Goal: Task Accomplishment & Management: Use online tool/utility

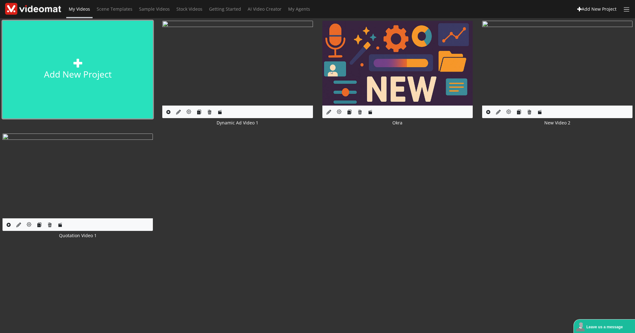
click at [76, 67] on icon at bounding box center [77, 63] width 9 height 9
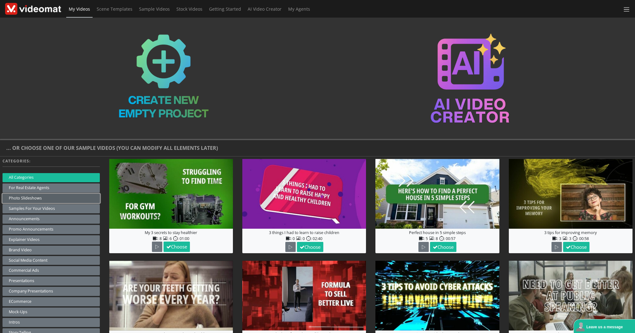
click at [33, 199] on button "Photo Slideshows" at bounding box center [51, 198] width 97 height 9
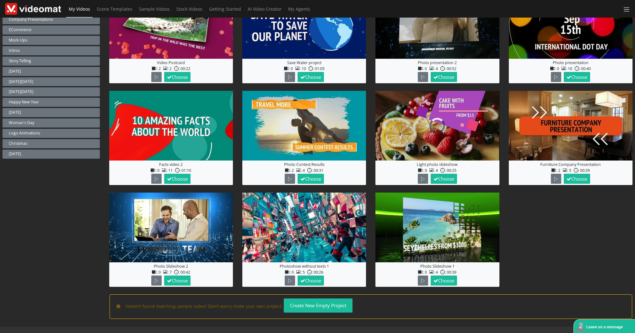
scroll to position [272, 0]
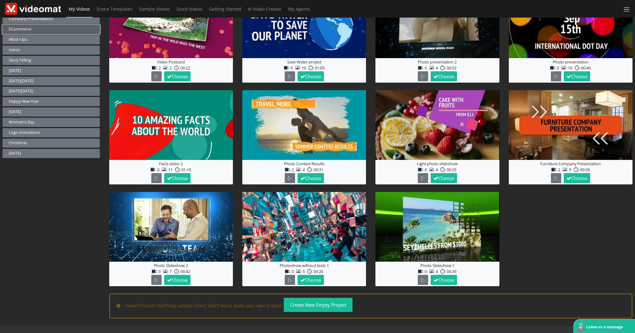
click at [30, 29] on button "eCommerce" at bounding box center [51, 29] width 97 height 9
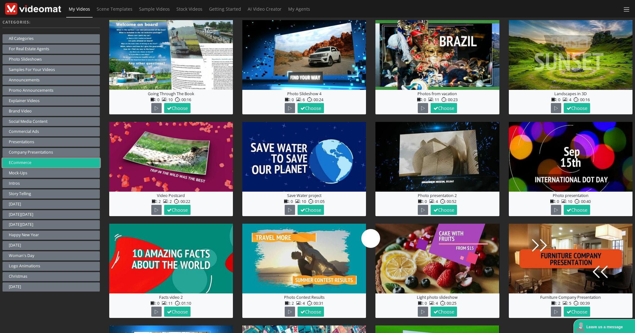
scroll to position [138, 0]
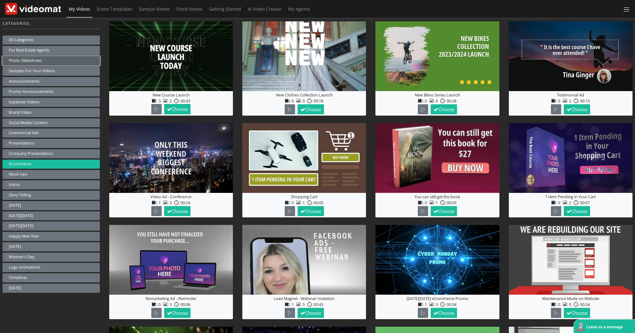
click at [34, 62] on button "Photo Slideshows" at bounding box center [51, 60] width 97 height 9
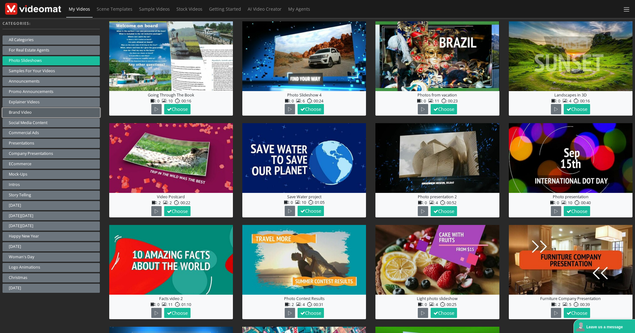
click at [33, 113] on button "Brand Video" at bounding box center [51, 112] width 97 height 9
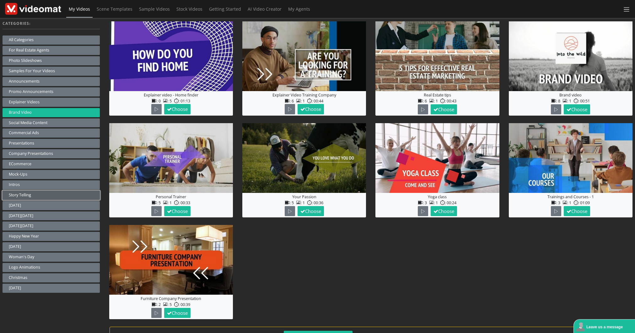
click at [30, 196] on button "Story telling" at bounding box center [51, 195] width 97 height 9
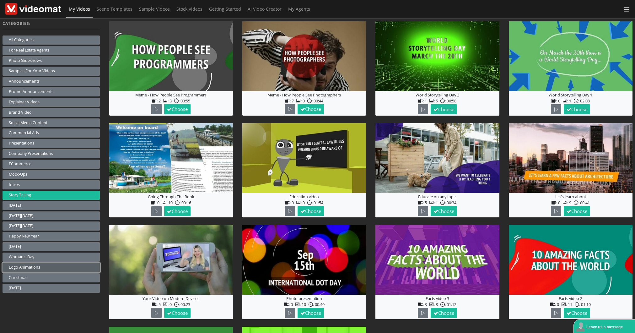
click at [34, 268] on button "Logo animations" at bounding box center [51, 267] width 97 height 9
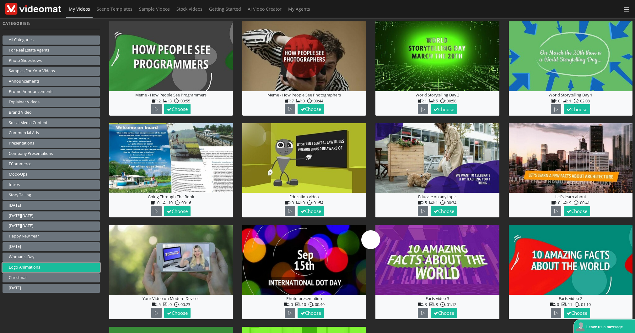
scroll to position [111, 0]
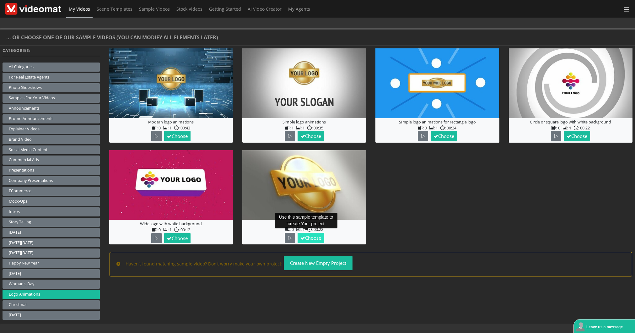
click at [315, 236] on button "Choose" at bounding box center [311, 238] width 26 height 10
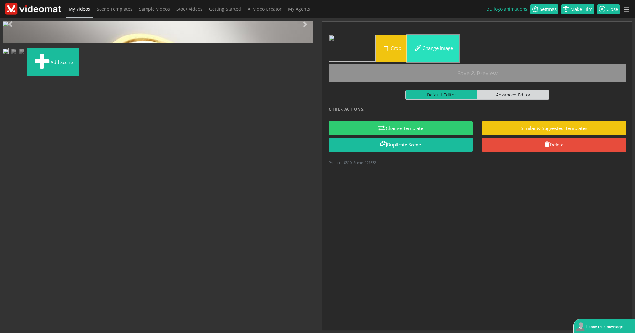
click at [440, 49] on button "Change image" at bounding box center [434, 48] width 52 height 27
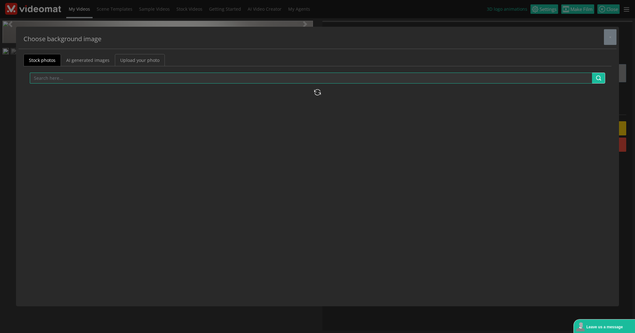
click at [134, 60] on link "Upload your photo" at bounding box center [140, 60] width 50 height 12
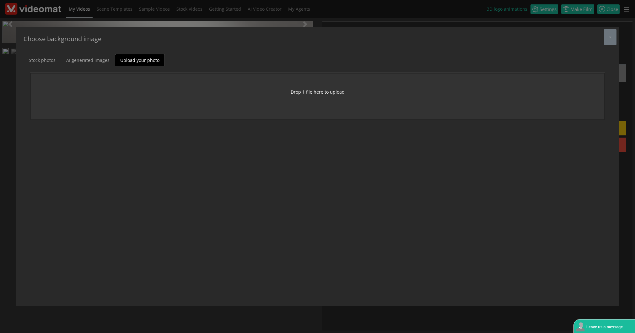
click at [306, 89] on button "Drop 1 file here to upload" at bounding box center [318, 92] width 54 height 7
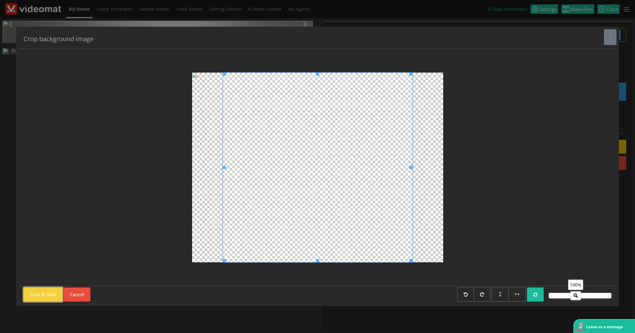
click at [54, 295] on button "Crop & Save" at bounding box center [43, 294] width 39 height 14
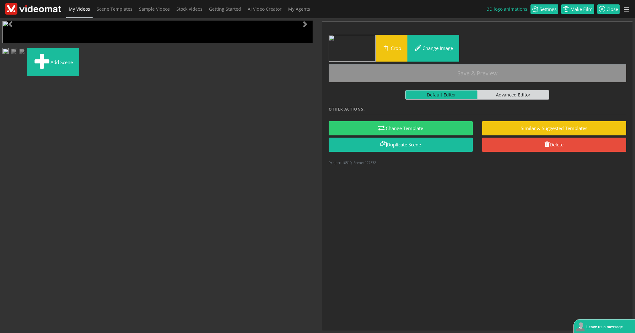
click at [10, 200] on span "Video Player" at bounding box center [9, 200] width 13 height 0
click at [399, 54] on button "Crop" at bounding box center [392, 48] width 32 height 27
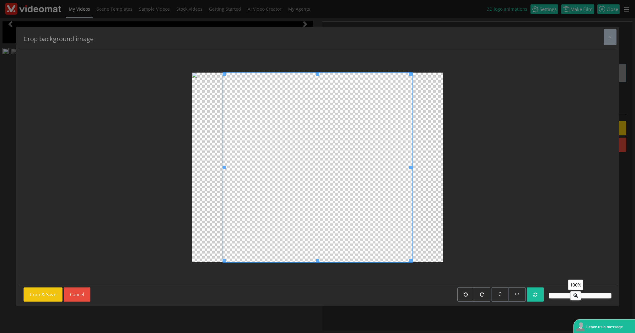
click at [196, 73] on div at bounding box center [317, 168] width 251 height 190
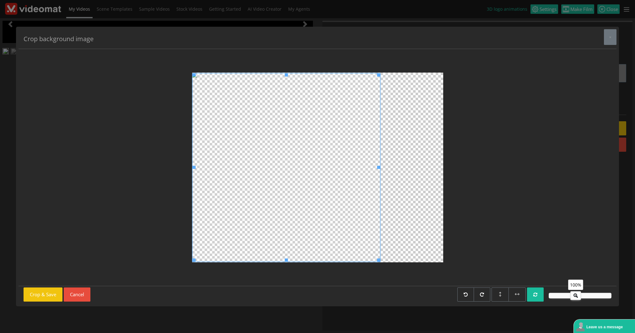
click at [193, 169] on span at bounding box center [286, 167] width 188 height 188
click at [446, 168] on div at bounding box center [318, 167] width 588 height 227
drag, startPoint x: 576, startPoint y: 295, endPoint x: 564, endPoint y: 296, distance: 12.0
click at [565, 296] on icon at bounding box center [564, 294] width 10 height 6
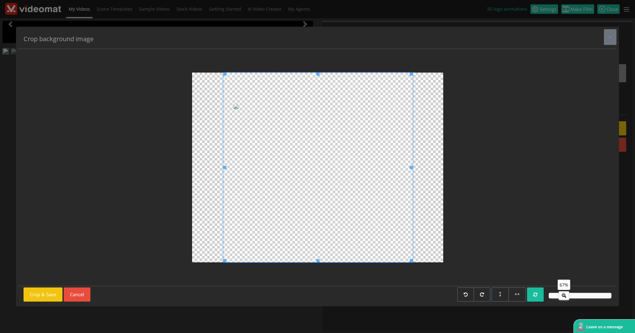
click at [367, 167] on span at bounding box center [318, 168] width 190 height 190
click at [43, 296] on button "Crop & Save" at bounding box center [43, 294] width 39 height 14
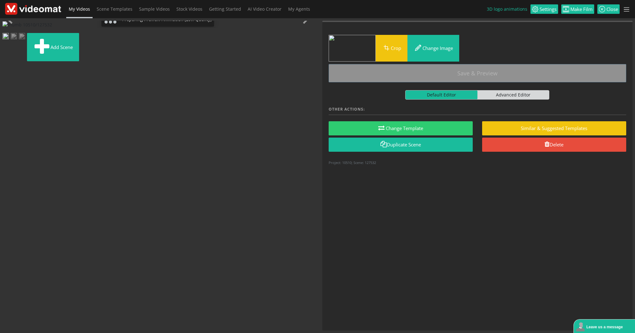
click at [458, 95] on span "Default Editor" at bounding box center [442, 94] width 72 height 9
click at [409, 94] on input "Default Editor Advanced Editor" at bounding box center [407, 92] width 4 height 4
checkbox input "true"
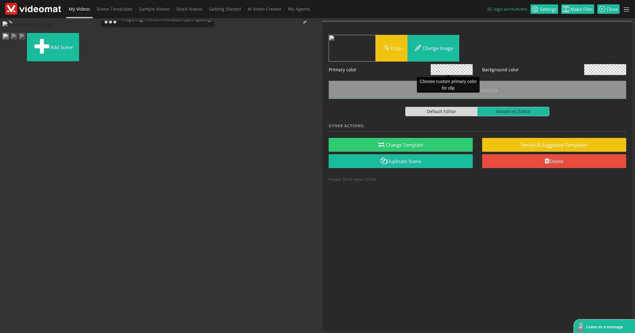
click at [459, 71] on span at bounding box center [451, 69] width 41 height 10
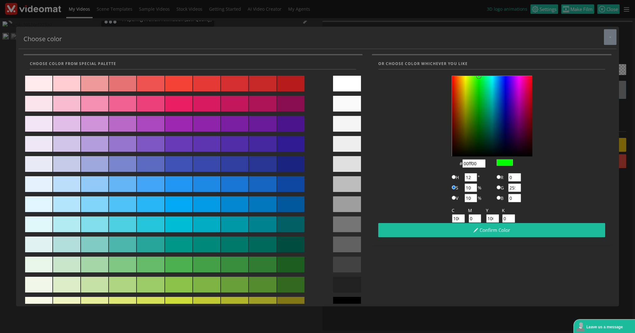
click at [349, 82] on div at bounding box center [347, 84] width 28 height 16
type input "#ffffff"
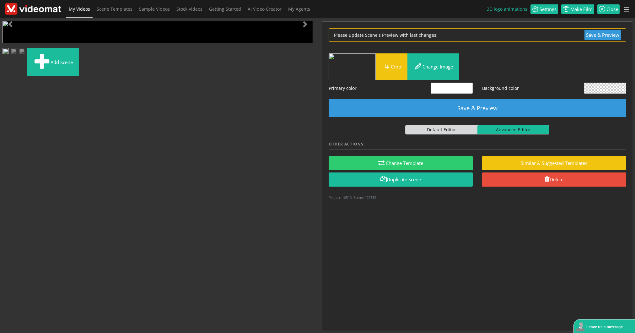
click at [7, 200] on span "Video Player" at bounding box center [9, 200] width 13 height 0
click at [601, 87] on span at bounding box center [605, 88] width 41 height 10
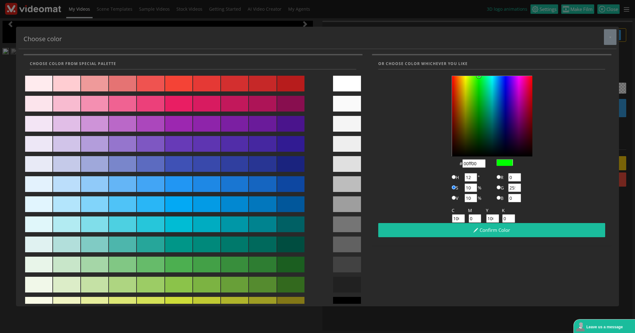
click at [341, 85] on div at bounding box center [347, 84] width 28 height 16
type input "#ffffff"
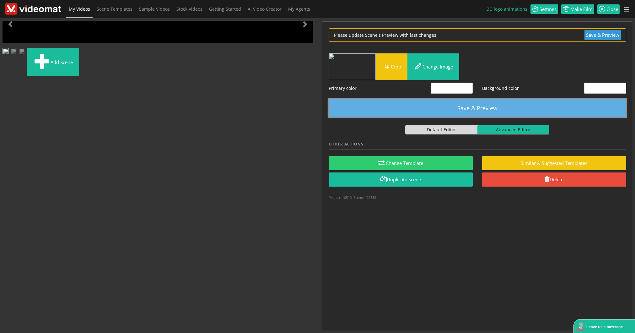
click at [458, 110] on button "Save & Preview" at bounding box center [478, 108] width 298 height 18
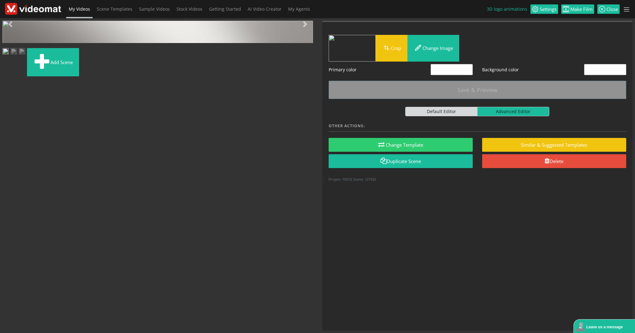
click at [7, 200] on span "Video Player" at bounding box center [9, 200] width 13 height 0
click at [436, 113] on span "Default Editor" at bounding box center [442, 111] width 72 height 9
click at [409, 111] on input "Default Editor Advanced Editor" at bounding box center [407, 109] width 4 height 4
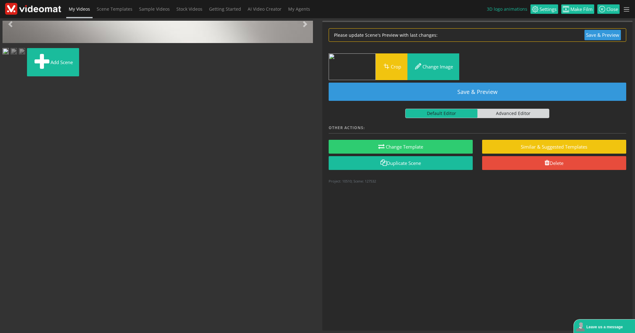
click at [510, 109] on span "Advanced Editor" at bounding box center [514, 113] width 72 height 9
click at [409, 109] on input "Default Editor Advanced Editor" at bounding box center [407, 111] width 4 height 4
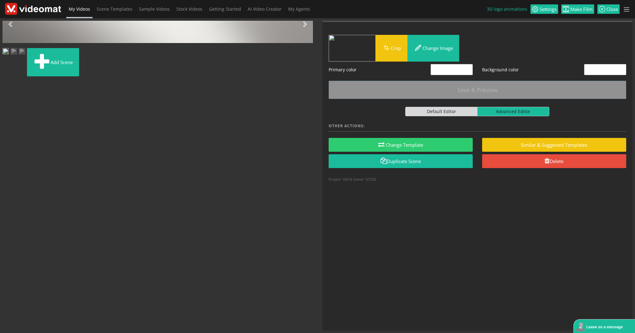
click at [461, 110] on span "Default Editor" at bounding box center [442, 111] width 72 height 9
click at [409, 110] on input "Default Editor Advanced Editor" at bounding box center [407, 109] width 4 height 4
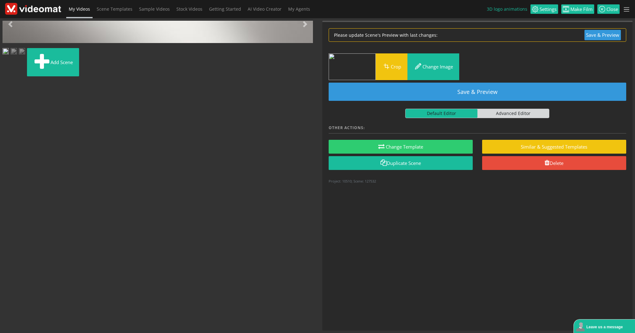
click at [514, 115] on span "Advanced Editor" at bounding box center [514, 113] width 72 height 9
click at [409, 113] on input "Default Editor Advanced Editor" at bounding box center [407, 111] width 4 height 4
checkbox input "true"
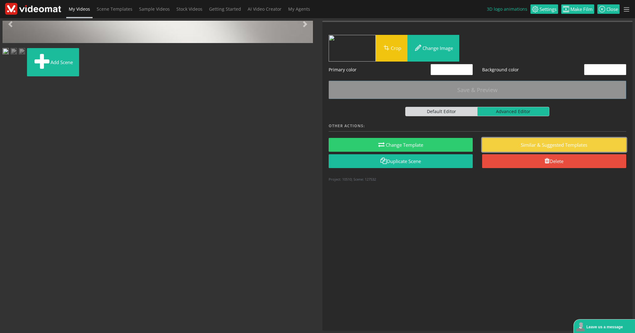
click at [533, 145] on button "similar & suggested templates" at bounding box center [554, 145] width 144 height 14
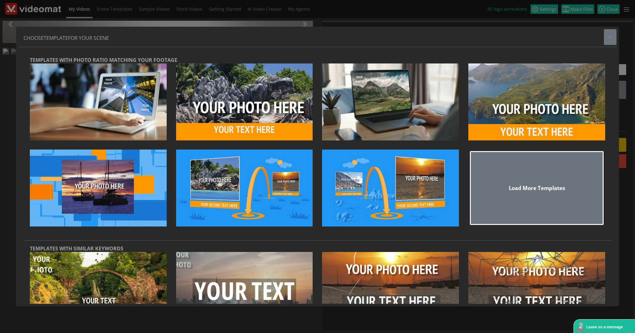
click at [502, 9] on div "CHOOSE TEMPLATE FOR YOUR SCENE × TEMPLATES WITH PHOTO RATIO MATCHING YOUR FOOTA…" at bounding box center [317, 166] width 635 height 333
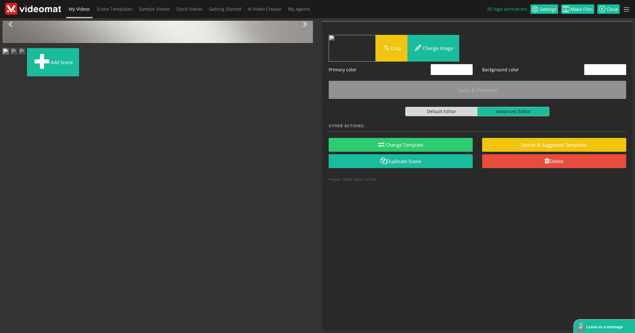
click at [506, 11] on li "3D logo animations" at bounding box center [509, 9] width 44 height 18
click at [9, 200] on span "Video Player" at bounding box center [9, 200] width 13 height 0
click at [17, 56] on img at bounding box center [14, 52] width 6 height 8
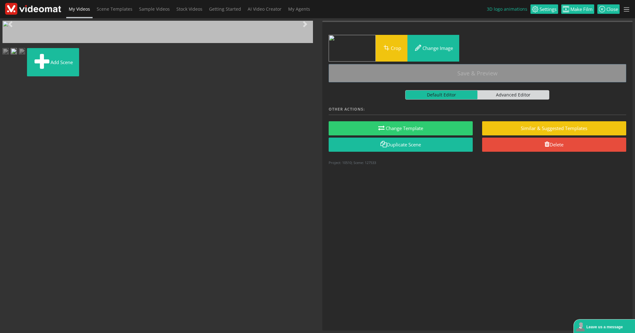
click at [9, 56] on img at bounding box center [6, 52] width 6 height 8
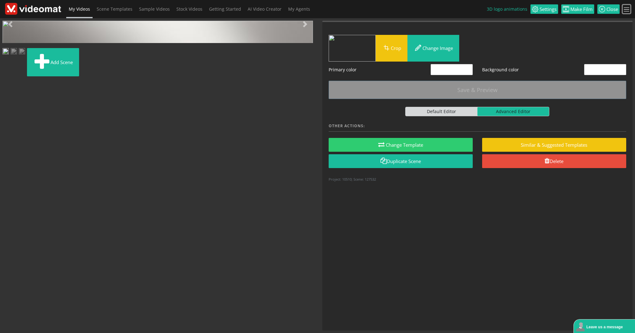
click at [628, 9] on span at bounding box center [626, 9] width 7 height 7
click at [323, 190] on div "Please update Scene's Preview with last changes: Save & Preview Crop Change ima…" at bounding box center [477, 176] width 311 height 310
click at [302, 28] on link "Next" at bounding box center [304, 24] width 15 height 7
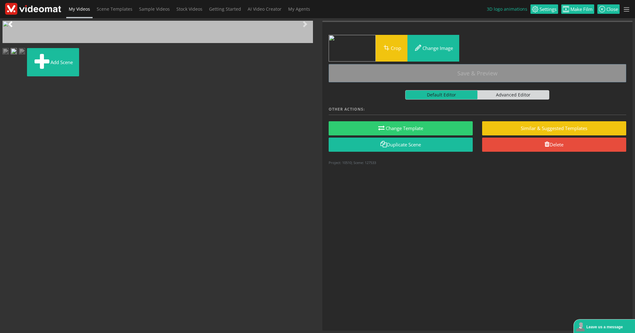
click at [13, 27] on span at bounding box center [10, 24] width 6 height 6
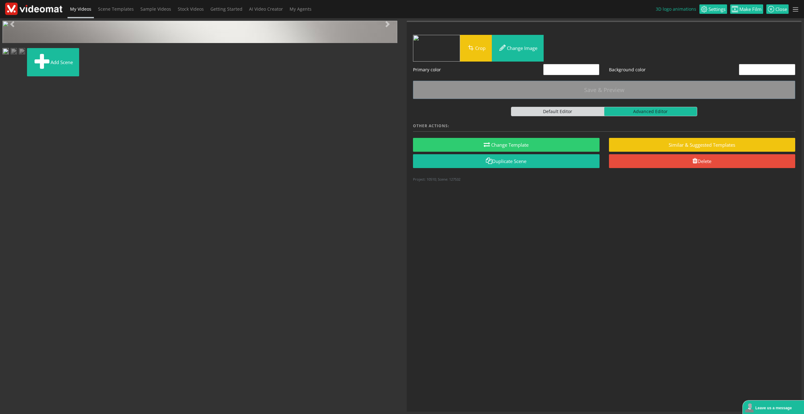
click at [8, 247] on span "Video Player" at bounding box center [9, 247] width 13 height 0
